Goal: Find specific page/section: Find specific page/section

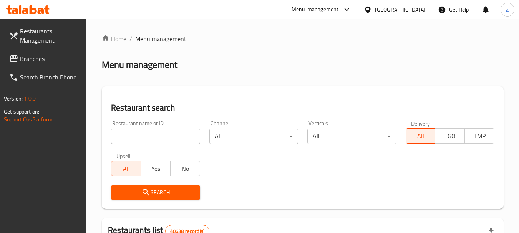
click at [386, 10] on div "[GEOGRAPHIC_DATA]" at bounding box center [400, 9] width 51 height 8
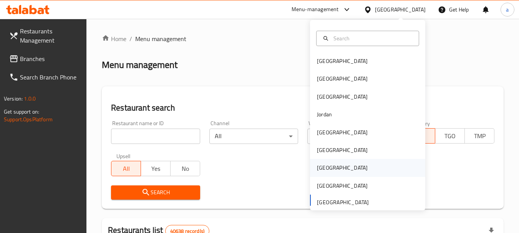
click at [326, 167] on div "[GEOGRAPHIC_DATA]" at bounding box center [342, 168] width 63 height 18
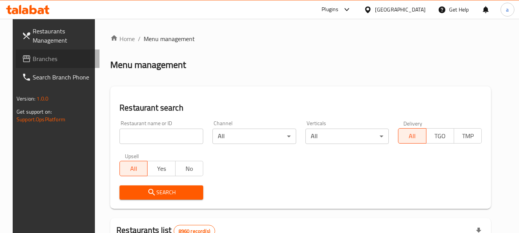
click at [44, 55] on span "Branches" at bounding box center [63, 58] width 61 height 9
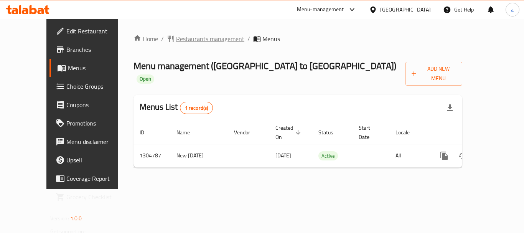
click at [185, 35] on span "Restaurants management" at bounding box center [210, 38] width 68 height 9
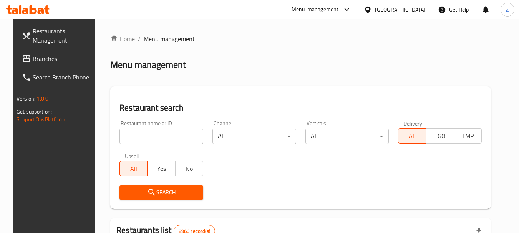
click at [150, 141] on input "search" at bounding box center [161, 136] width 84 height 15
paste input "703418"
type input "703418"
click at [160, 188] on span "Search" at bounding box center [161, 193] width 71 height 10
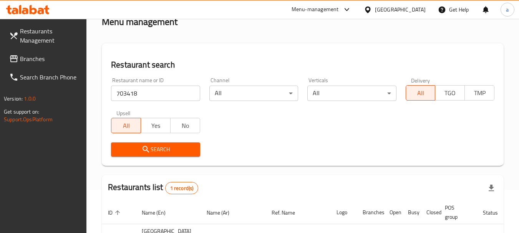
scroll to position [109, 0]
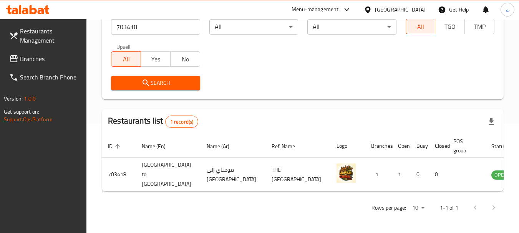
click at [55, 55] on span "Branches" at bounding box center [50, 58] width 61 height 9
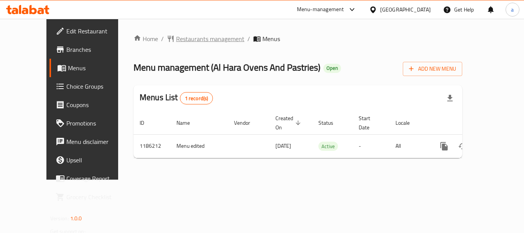
click at [181, 37] on span "Restaurants management" at bounding box center [210, 38] width 68 height 9
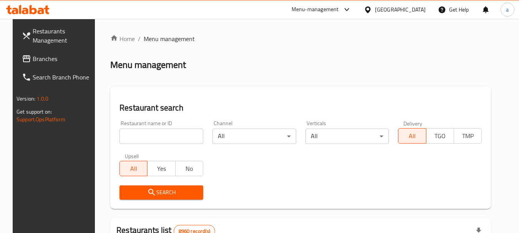
click at [171, 138] on input "search" at bounding box center [161, 136] width 84 height 15
paste input "666586"
type input "666586"
click at [168, 192] on span "Search" at bounding box center [161, 193] width 71 height 10
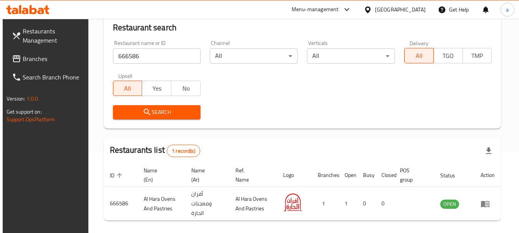
scroll to position [109, 0]
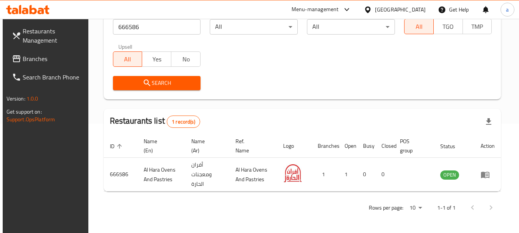
click at [416, 10] on div "[GEOGRAPHIC_DATA]" at bounding box center [400, 9] width 51 height 8
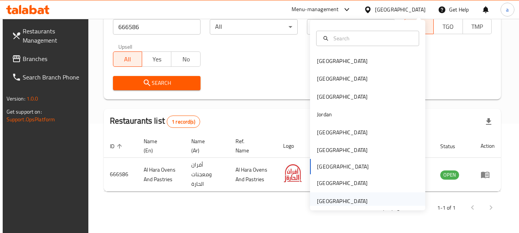
click at [349, 197] on div "[GEOGRAPHIC_DATA]" at bounding box center [342, 201] width 51 height 8
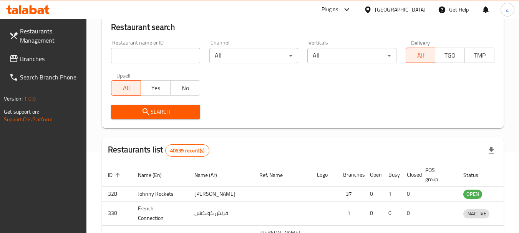
scroll to position [109, 0]
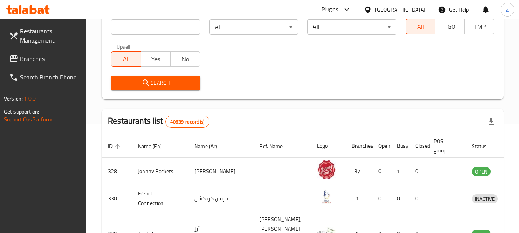
click at [48, 57] on span "Branches" at bounding box center [50, 58] width 61 height 9
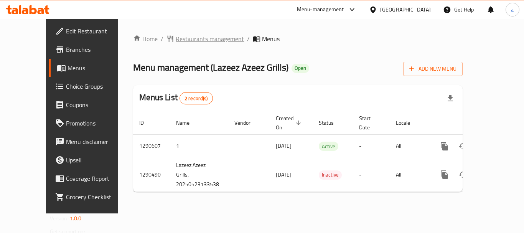
click at [180, 38] on span "Restaurants management" at bounding box center [210, 38] width 68 height 9
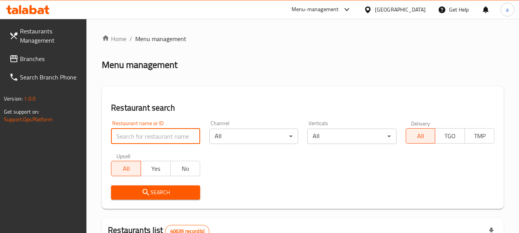
click at [168, 141] on input "search" at bounding box center [155, 136] width 89 height 15
paste input "698276"
type input "698276"
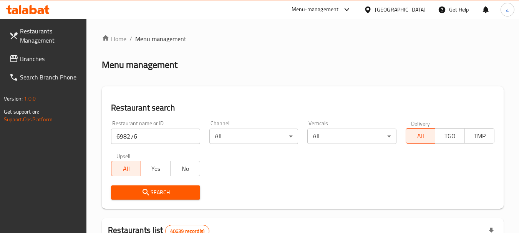
click at [174, 193] on span "Search" at bounding box center [155, 193] width 76 height 10
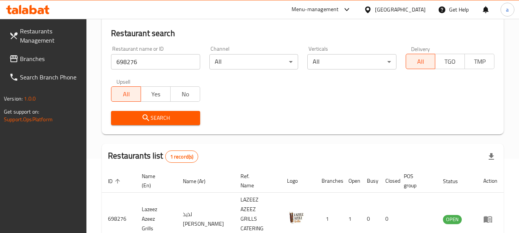
scroll to position [109, 0]
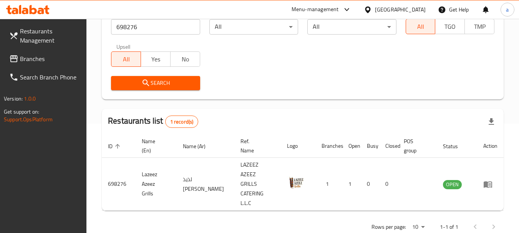
click at [394, 10] on div "[GEOGRAPHIC_DATA]" at bounding box center [400, 9] width 51 height 8
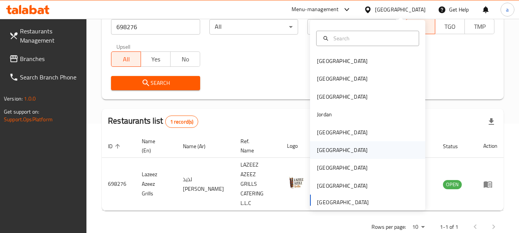
click at [331, 147] on div "[GEOGRAPHIC_DATA]" at bounding box center [342, 150] width 63 height 18
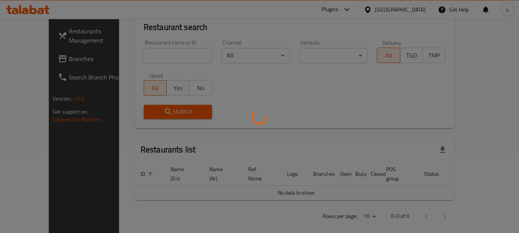
scroll to position [109, 0]
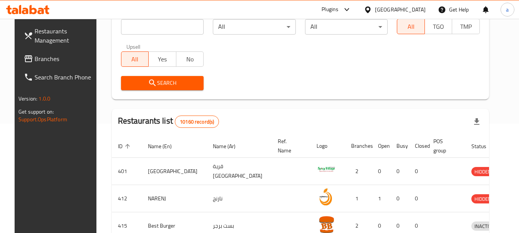
click at [36, 54] on span "Branches" at bounding box center [65, 58] width 61 height 9
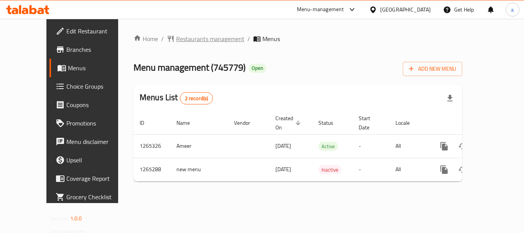
click at [176, 39] on span "Restaurants management" at bounding box center [210, 38] width 68 height 9
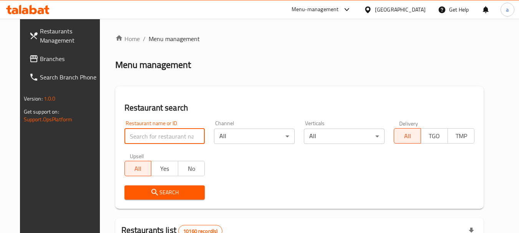
click at [159, 138] on input "search" at bounding box center [164, 136] width 81 height 15
paste input "686734"
type input "686734"
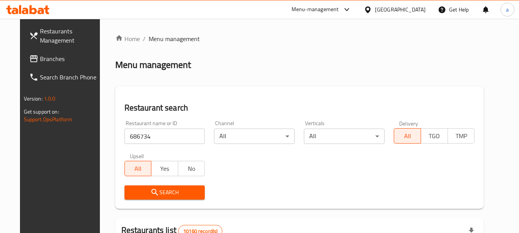
click at [161, 188] on span "Search" at bounding box center [165, 193] width 68 height 10
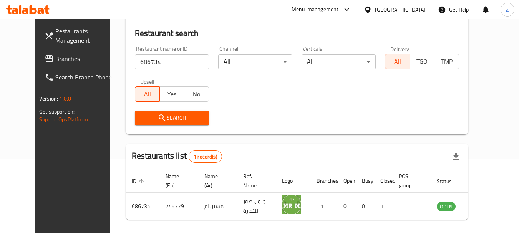
scroll to position [100, 0]
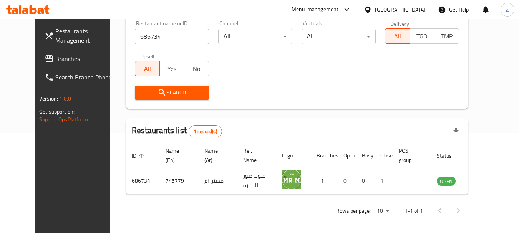
click at [420, 12] on div "[GEOGRAPHIC_DATA]" at bounding box center [400, 9] width 51 height 8
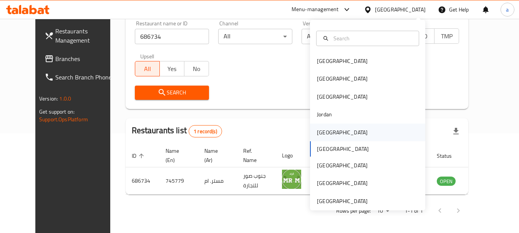
click at [330, 132] on div "[GEOGRAPHIC_DATA]" at bounding box center [342, 133] width 63 height 18
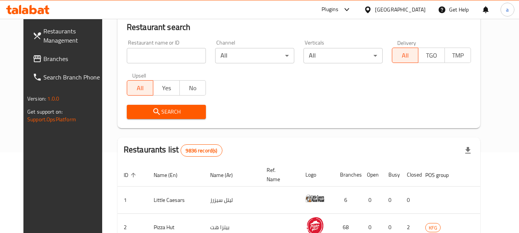
scroll to position [100, 0]
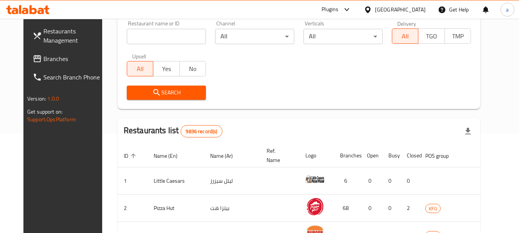
click at [44, 60] on span "Branches" at bounding box center [73, 58] width 61 height 9
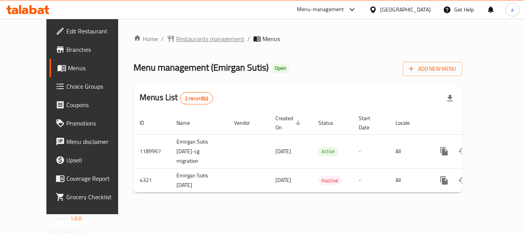
click at [176, 43] on span "Restaurants management" at bounding box center [210, 38] width 68 height 9
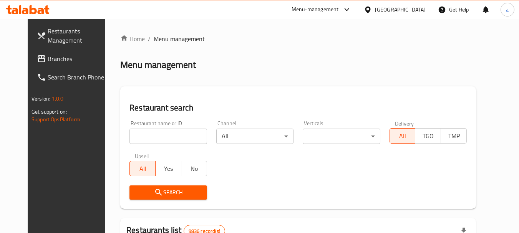
click at [156, 136] on input "search" at bounding box center [167, 136] width 77 height 15
paste input "2744"
type input "2744"
click at [150, 194] on span "Search" at bounding box center [168, 193] width 65 height 10
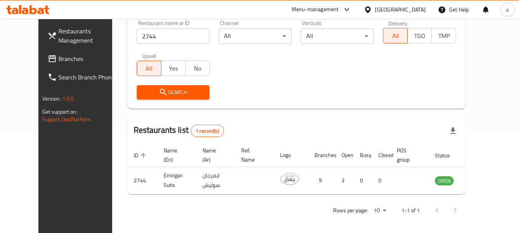
scroll to position [103, 0]
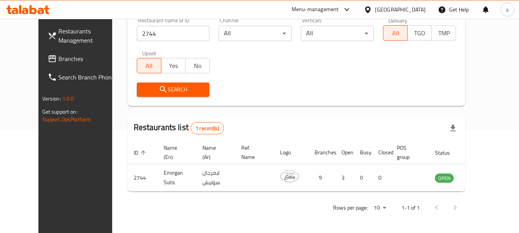
click at [412, 11] on div "[GEOGRAPHIC_DATA]" at bounding box center [400, 9] width 51 height 8
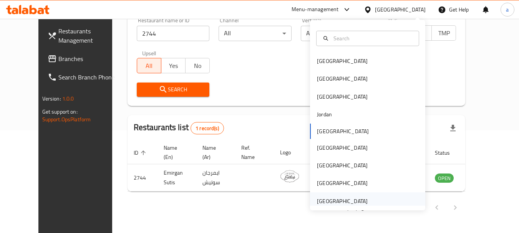
click at [330, 198] on div "[GEOGRAPHIC_DATA]" at bounding box center [342, 201] width 51 height 8
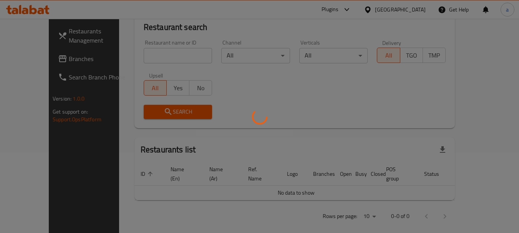
scroll to position [103, 0]
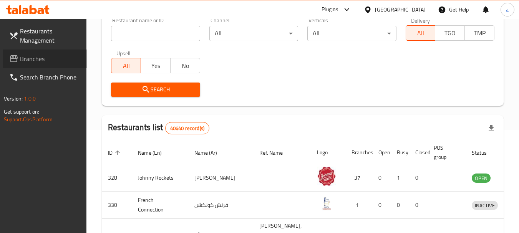
click at [45, 58] on span "Branches" at bounding box center [50, 58] width 61 height 9
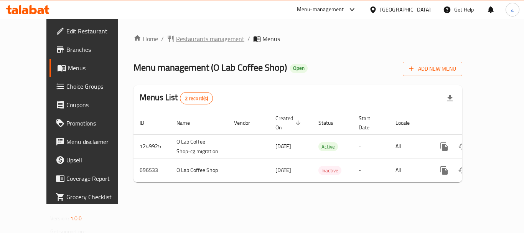
click at [182, 36] on span "Restaurants management" at bounding box center [210, 38] width 68 height 9
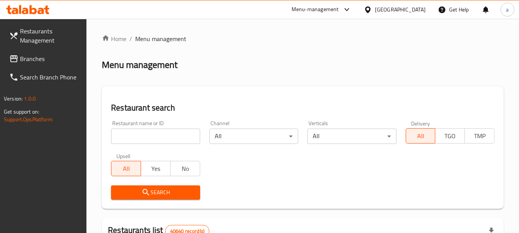
click at [160, 140] on input "search" at bounding box center [155, 136] width 89 height 15
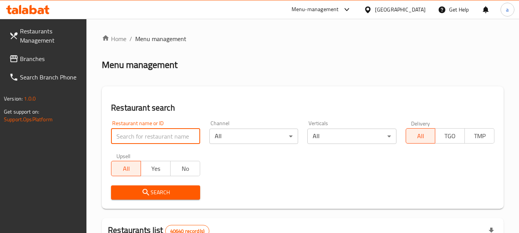
paste input "643937"
type input "643937"
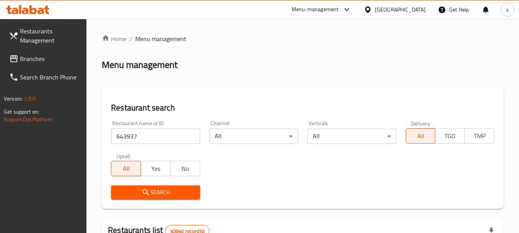
click at [157, 188] on span "Search" at bounding box center [155, 193] width 76 height 10
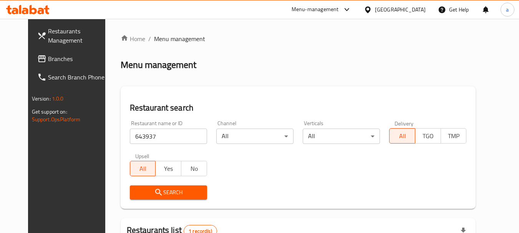
click at [395, 9] on div "[GEOGRAPHIC_DATA]" at bounding box center [400, 9] width 51 height 8
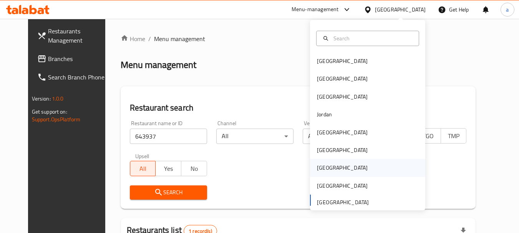
click at [329, 171] on div "Qatar" at bounding box center [342, 168] width 63 height 18
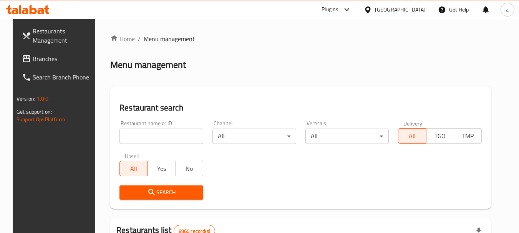
click at [33, 62] on span "Branches" at bounding box center [63, 58] width 61 height 9
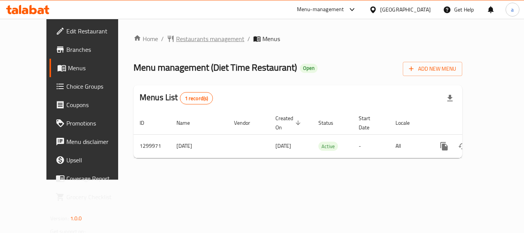
click at [179, 36] on span "Restaurants management" at bounding box center [210, 38] width 68 height 9
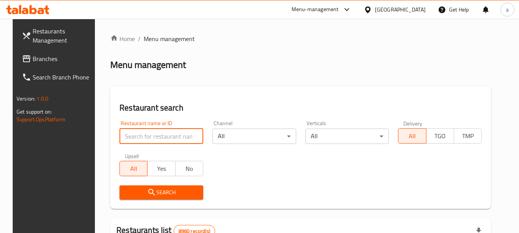
click at [169, 136] on input "search" at bounding box center [161, 136] width 84 height 15
paste input "701576"
type input "701576"
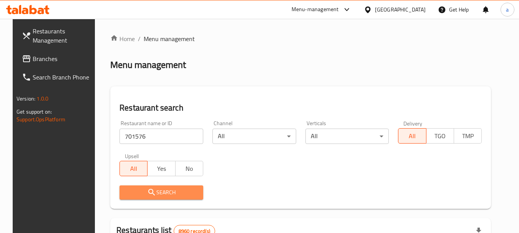
click at [159, 196] on span "Search" at bounding box center [161, 193] width 71 height 10
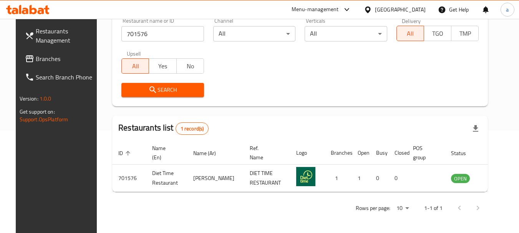
scroll to position [103, 0]
click at [414, 9] on div "[GEOGRAPHIC_DATA]" at bounding box center [400, 9] width 51 height 8
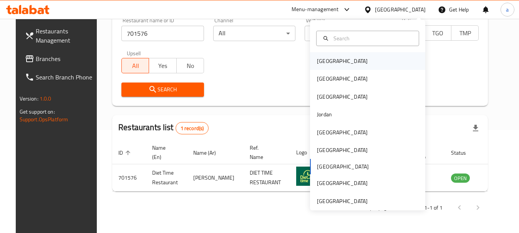
click at [338, 59] on div "[GEOGRAPHIC_DATA]" at bounding box center [367, 61] width 115 height 18
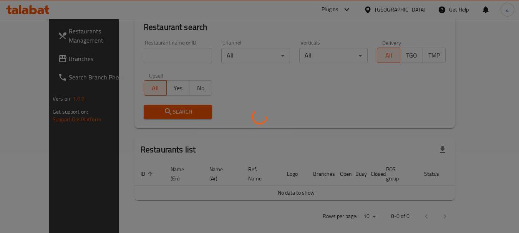
scroll to position [103, 0]
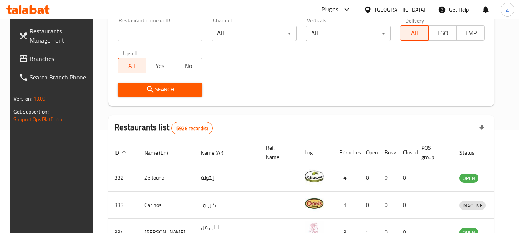
click at [30, 56] on span "Branches" at bounding box center [60, 58] width 61 height 9
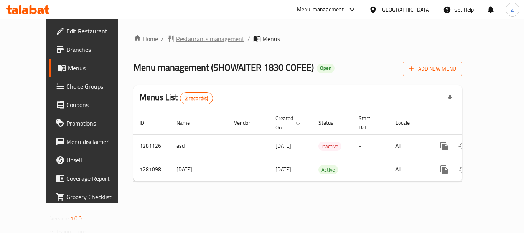
click at [194, 38] on span "Restaurants management" at bounding box center [210, 38] width 68 height 9
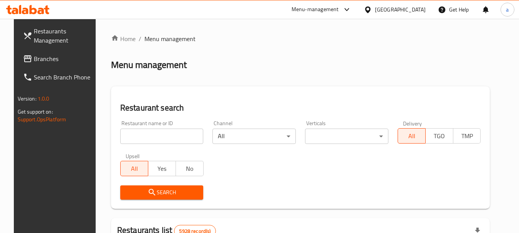
click at [163, 138] on input "search" at bounding box center [161, 136] width 83 height 15
paste input "694166"
type input "694166"
click at [165, 191] on span "Search" at bounding box center [161, 193] width 71 height 10
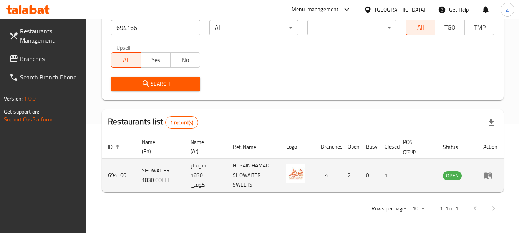
scroll to position [109, 0]
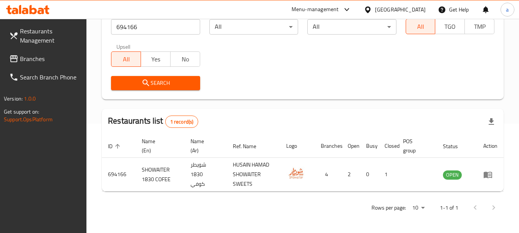
click at [417, 11] on div "[GEOGRAPHIC_DATA]" at bounding box center [400, 9] width 51 height 8
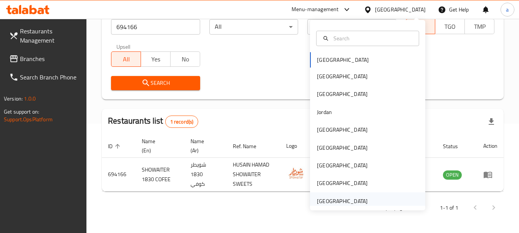
click at [329, 203] on div "[GEOGRAPHIC_DATA]" at bounding box center [342, 201] width 51 height 8
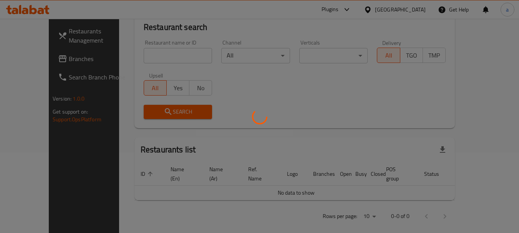
scroll to position [109, 0]
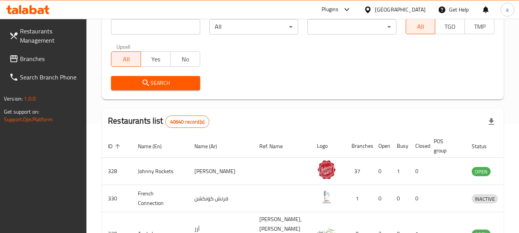
click at [43, 63] on span "Branches" at bounding box center [50, 58] width 61 height 9
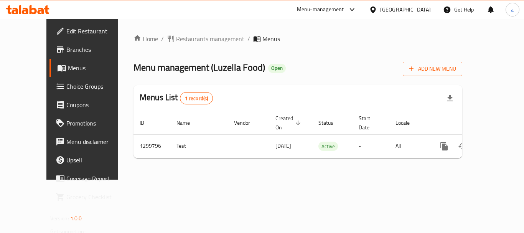
click at [177, 45] on div "Home / Restaurants management / Menus Menu management ( Luzella Food ) Open Add…" at bounding box center [298, 99] width 329 height 130
click at [176, 41] on span "Restaurants management" at bounding box center [210, 38] width 68 height 9
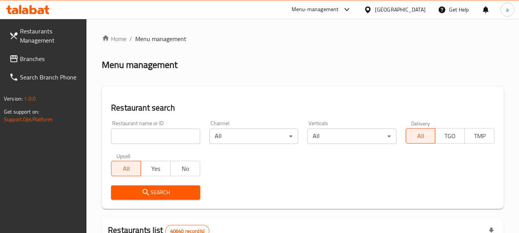
click at [162, 137] on input "search" at bounding box center [155, 136] width 89 height 15
paste input "701359"
type input "701359"
click at [155, 198] on button "Search" at bounding box center [155, 192] width 89 height 14
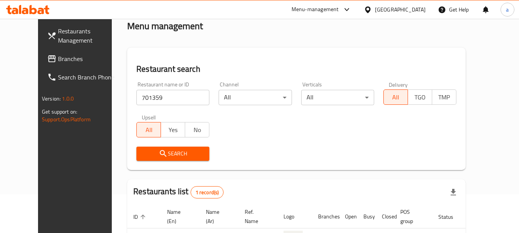
scroll to position [91, 0]
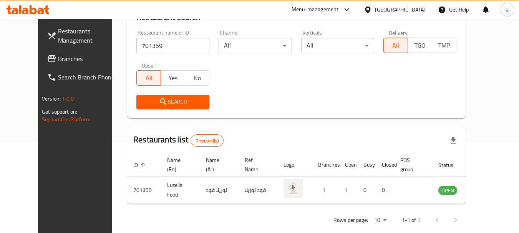
click at [415, 9] on div "[GEOGRAPHIC_DATA]" at bounding box center [400, 9] width 51 height 8
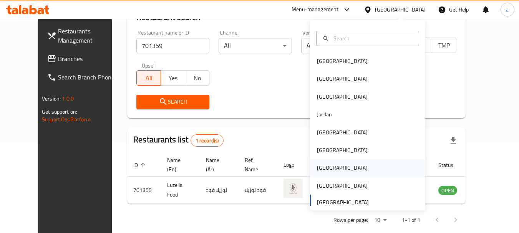
click at [327, 164] on div "[GEOGRAPHIC_DATA]" at bounding box center [342, 168] width 63 height 18
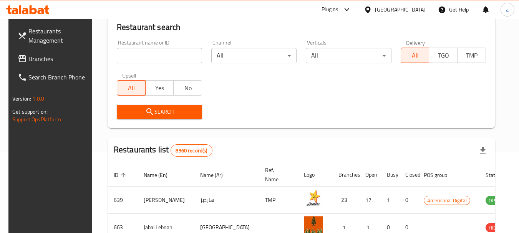
scroll to position [91, 0]
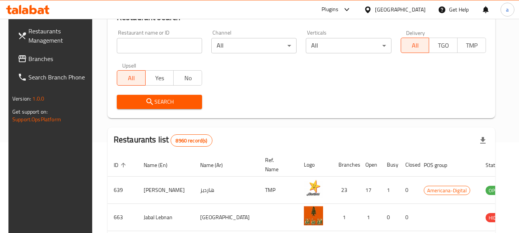
click at [40, 60] on span "Branches" at bounding box center [58, 58] width 61 height 9
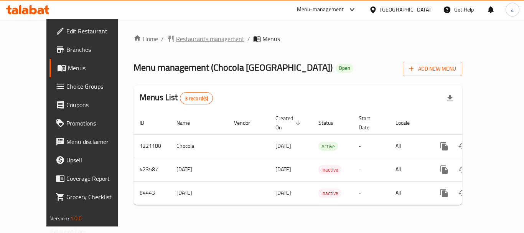
click at [182, 38] on span "Restaurants management" at bounding box center [210, 38] width 68 height 9
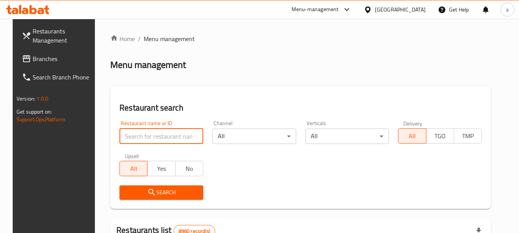
click at [164, 133] on input "search" at bounding box center [161, 136] width 84 height 15
paste input "600759"
type input "600759"
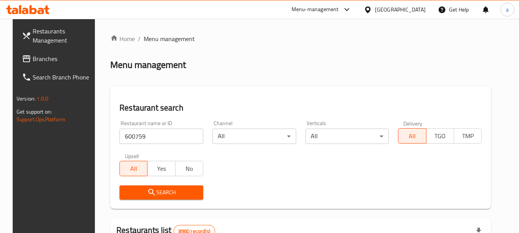
click at [180, 196] on span "Search" at bounding box center [161, 193] width 71 height 10
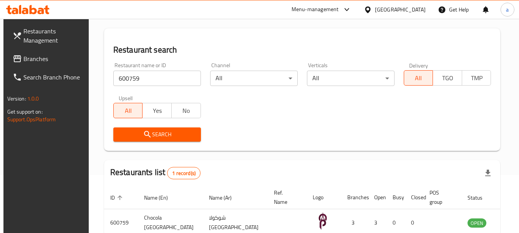
scroll to position [103, 0]
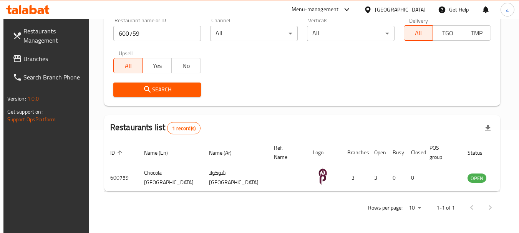
drag, startPoint x: 421, startPoint y: 8, endPoint x: 418, endPoint y: 13, distance: 6.2
click at [420, 8] on div "Qatar" at bounding box center [400, 9] width 51 height 8
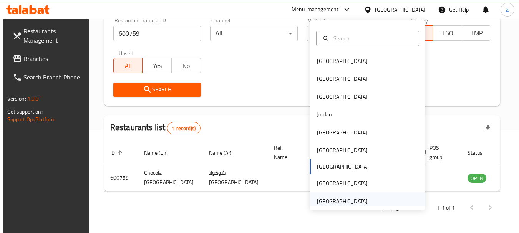
click at [326, 197] on div "[GEOGRAPHIC_DATA]" at bounding box center [342, 201] width 51 height 8
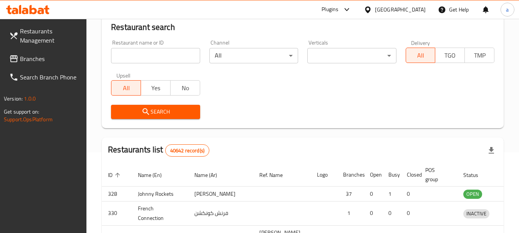
scroll to position [103, 0]
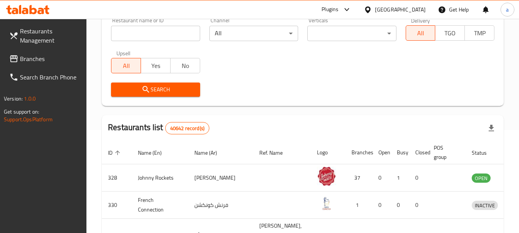
click at [30, 63] on span "Branches" at bounding box center [50, 58] width 61 height 9
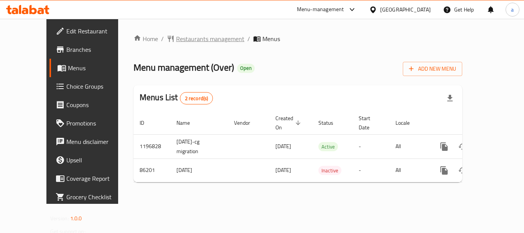
click at [178, 40] on span "Restaurants management" at bounding box center [210, 38] width 68 height 9
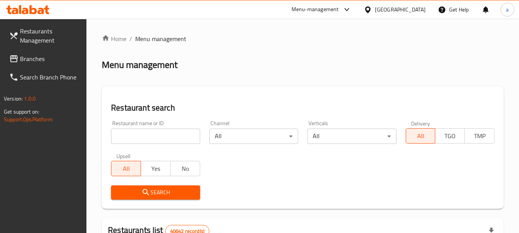
click at [165, 139] on input "search" at bounding box center [155, 136] width 89 height 15
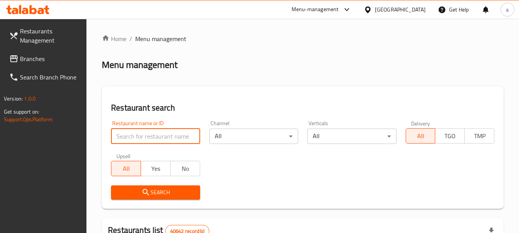
paste input "601023"
type input "601023"
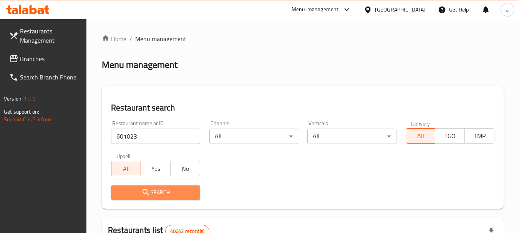
click at [171, 193] on span "Search" at bounding box center [155, 193] width 76 height 10
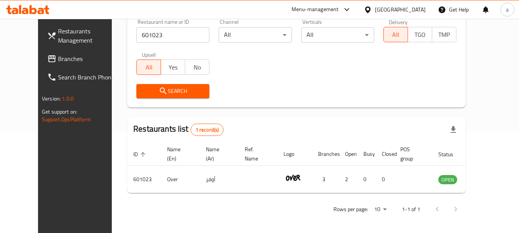
scroll to position [103, 0]
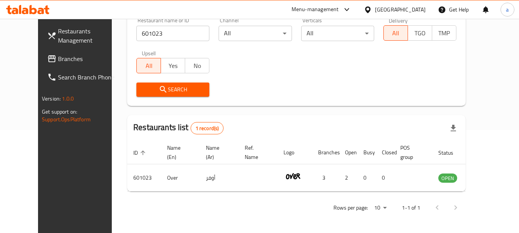
click at [58, 56] on span "Branches" at bounding box center [88, 58] width 61 height 9
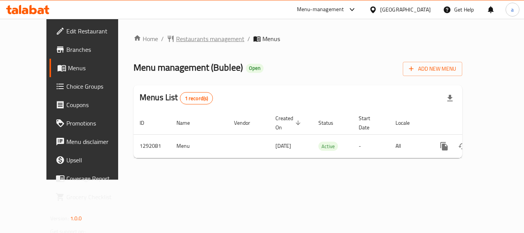
click at [184, 37] on span "Restaurants management" at bounding box center [210, 38] width 68 height 9
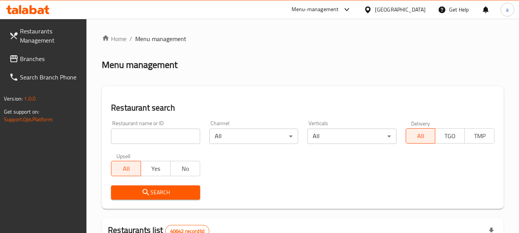
click at [164, 137] on input "search" at bounding box center [155, 136] width 89 height 15
paste input "698974"
type input "698974"
click at [156, 188] on span "Search" at bounding box center [155, 193] width 76 height 10
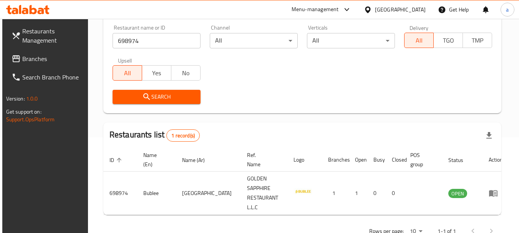
scroll to position [103, 0]
